Goal: Navigation & Orientation: Find specific page/section

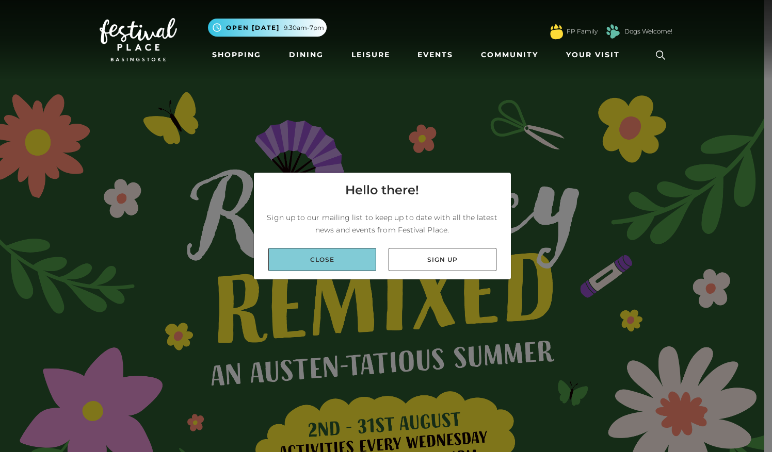
click at [340, 254] on link "Close" at bounding box center [322, 259] width 108 height 23
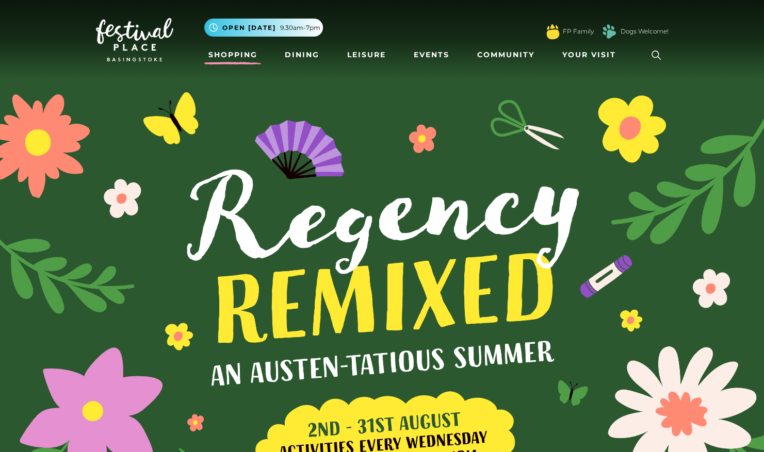
click at [246, 52] on link "Shopping" at bounding box center [232, 54] width 57 height 19
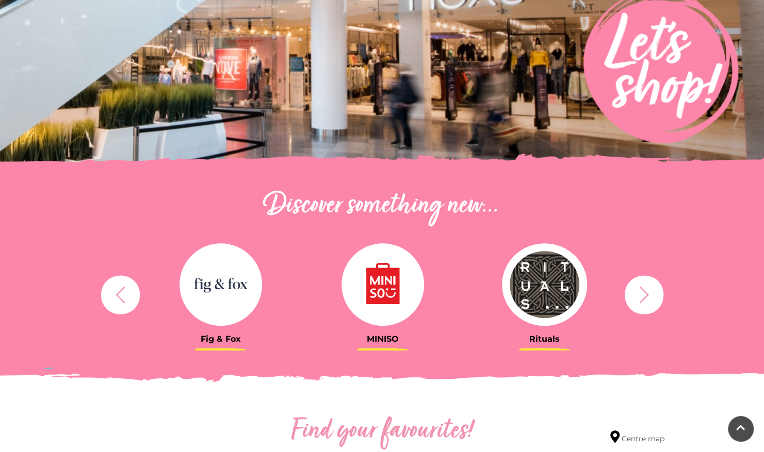
scroll to position [193, 0]
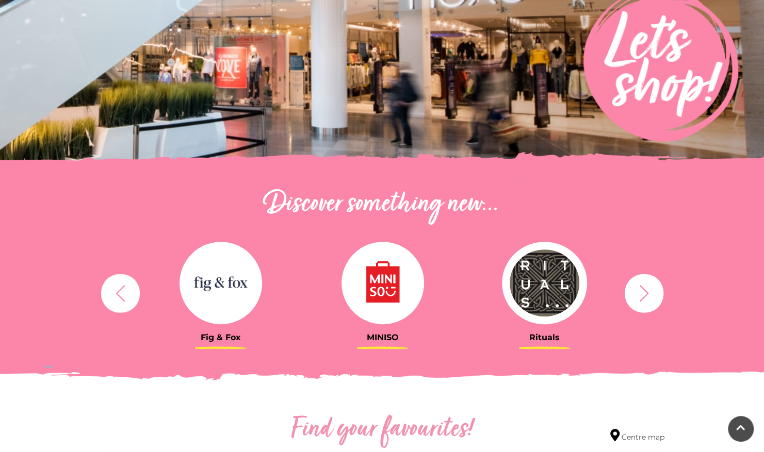
click at [645, 297] on icon "button" at bounding box center [644, 293] width 19 height 19
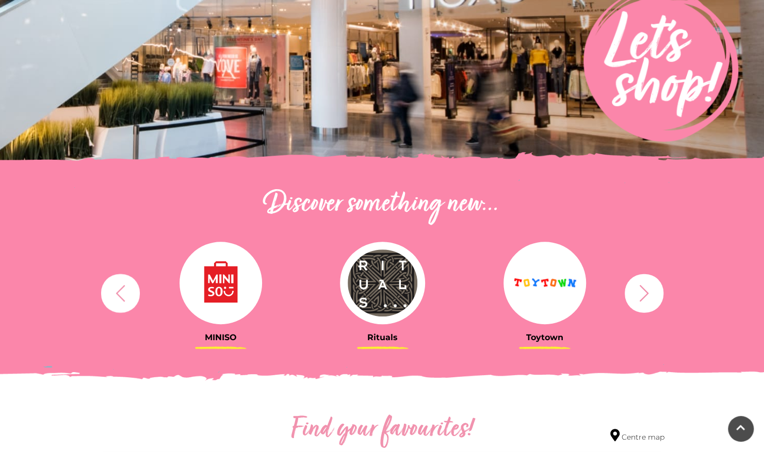
click at [118, 300] on icon "button" at bounding box center [120, 293] width 19 height 19
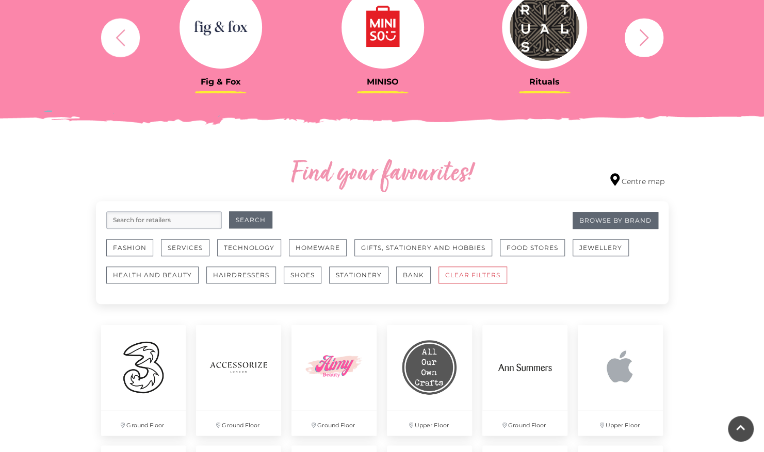
scroll to position [451, 0]
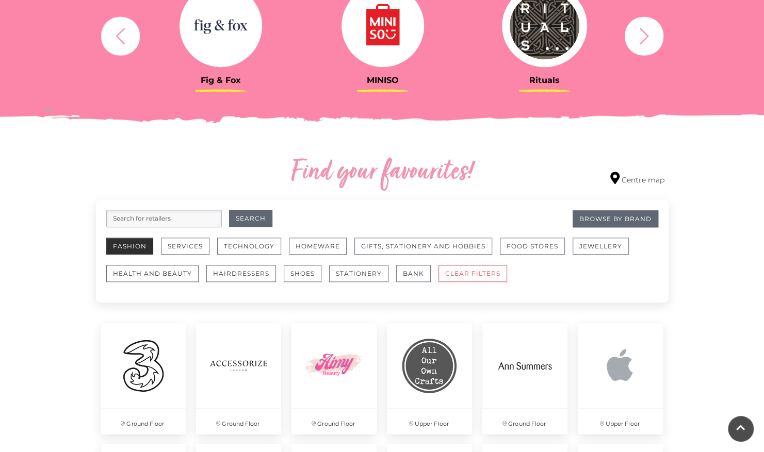
click at [132, 247] on button "Fashion" at bounding box center [129, 246] width 47 height 17
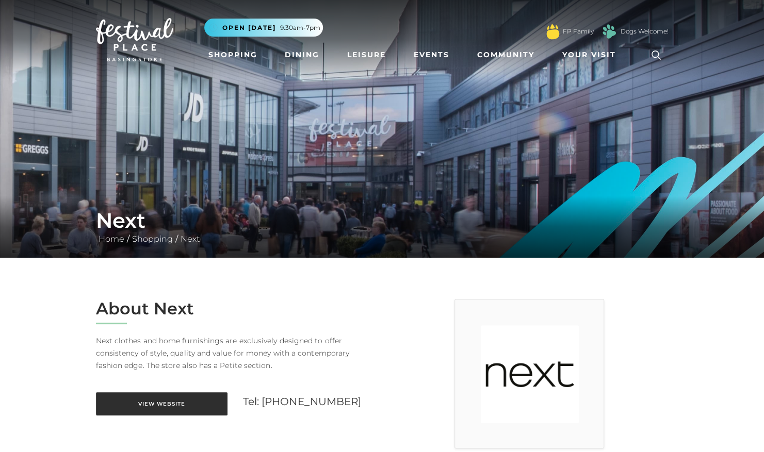
click at [156, 407] on link "View Website" at bounding box center [162, 404] width 132 height 23
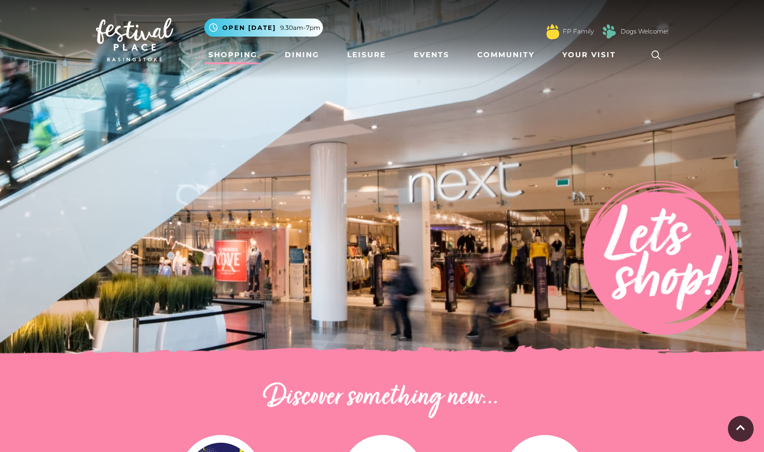
scroll to position [451, 0]
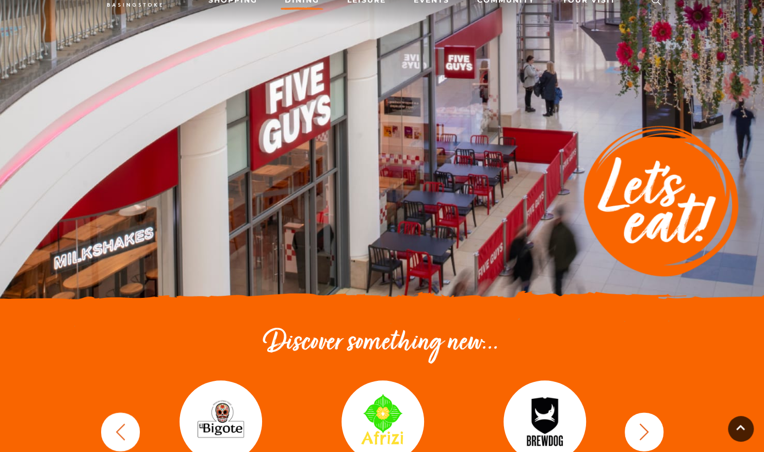
scroll to position [54, 0]
